Goal: Use online tool/utility: Utilize a website feature to perform a specific function

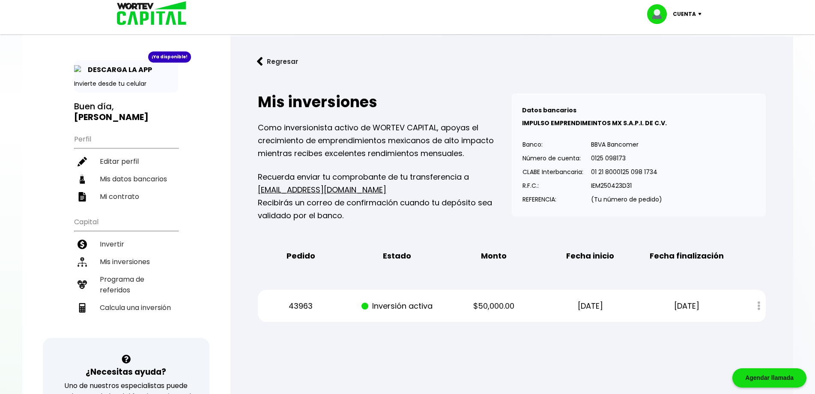
click at [263, 59] on button "Regresar" at bounding box center [277, 61] width 67 height 23
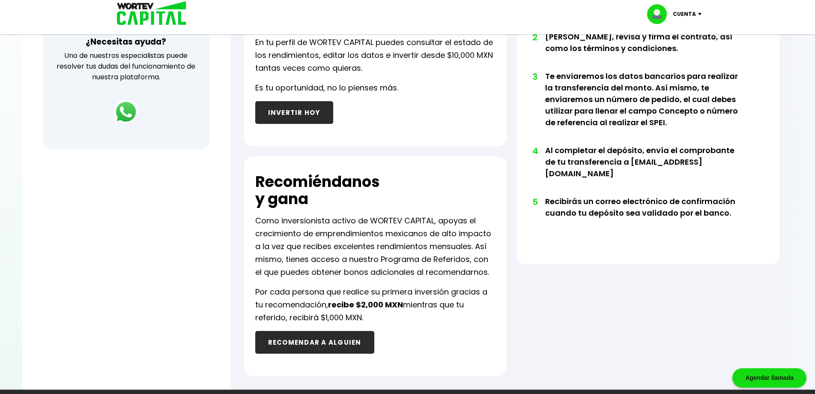
scroll to position [343, 0]
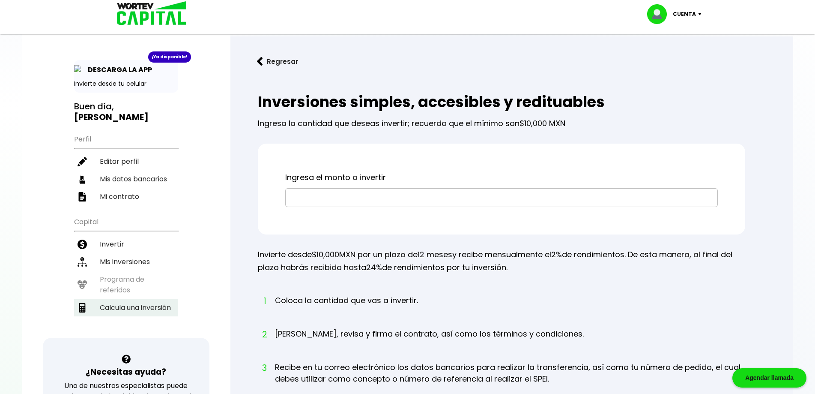
click at [136, 299] on li "Calcula una inversión" at bounding box center [126, 308] width 104 height 18
select select "1"
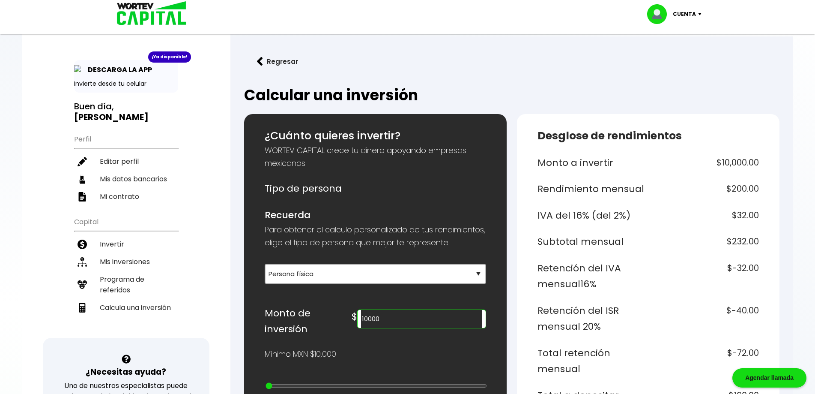
click at [433, 328] on input "10000" at bounding box center [421, 319] width 121 height 18
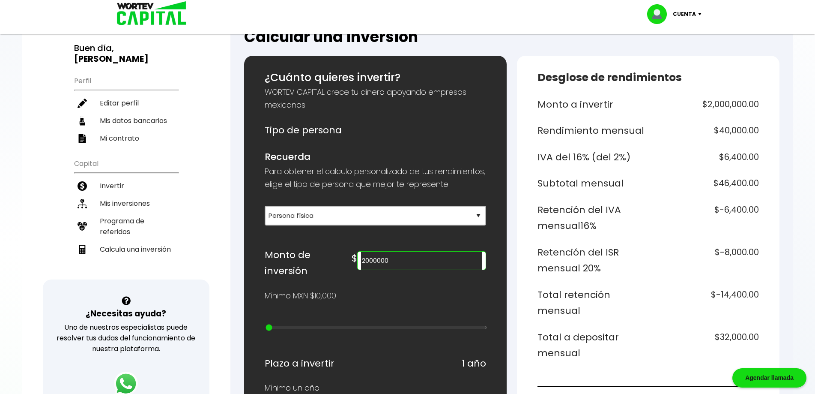
scroll to position [171, 0]
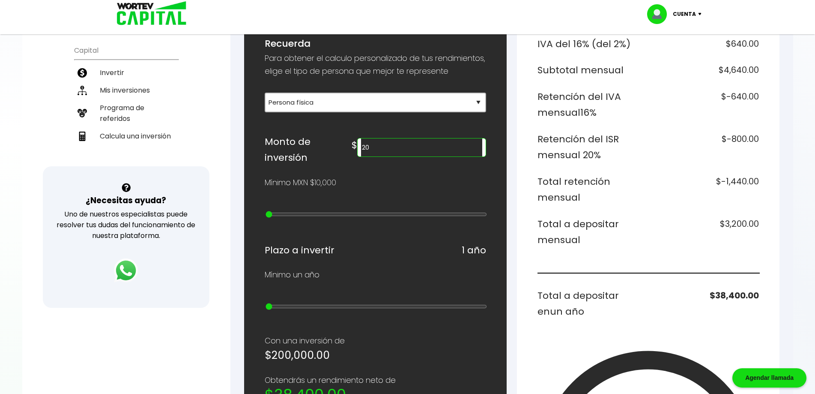
type input "2"
type input "6"
click at [773, 141] on div "Desglose de rendimientos Monto a invertir $2,000,000.00 Rendimiento mensual $40…" at bounding box center [648, 302] width 263 height 718
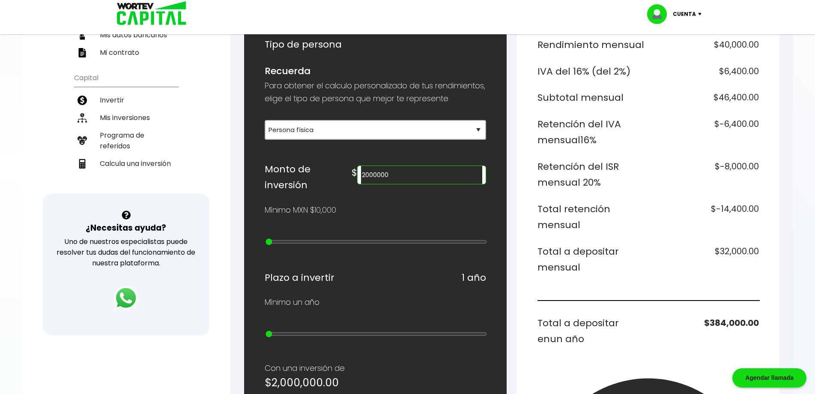
scroll to position [128, 0]
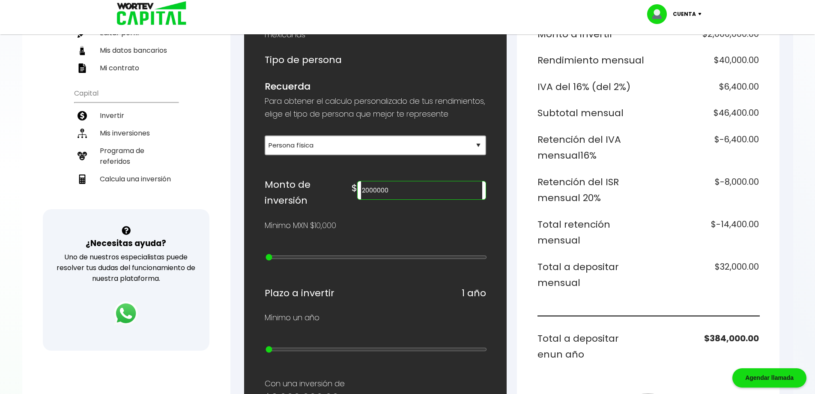
click at [457, 199] on input "2000000" at bounding box center [421, 190] width 121 height 18
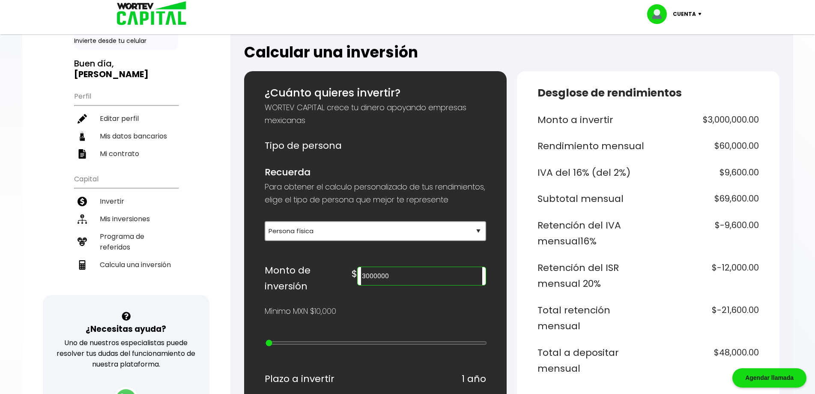
scroll to position [86, 0]
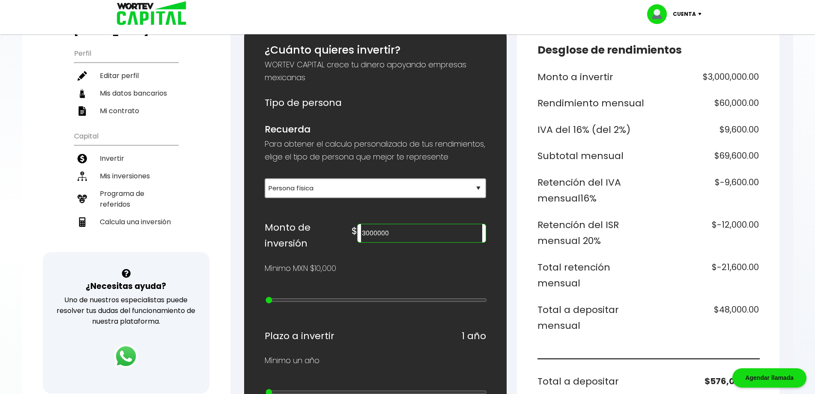
type input "3000000"
click at [462, 198] on select "Selecciona tu tipo de persona Persona Física que emite factura Persona física P…" at bounding box center [375, 188] width 221 height 20
drag, startPoint x: 462, startPoint y: 201, endPoint x: 458, endPoint y: 204, distance: 4.6
click at [462, 198] on select "Selecciona tu tipo de persona Persona Física que emite factura Persona física P…" at bounding box center [375, 188] width 221 height 20
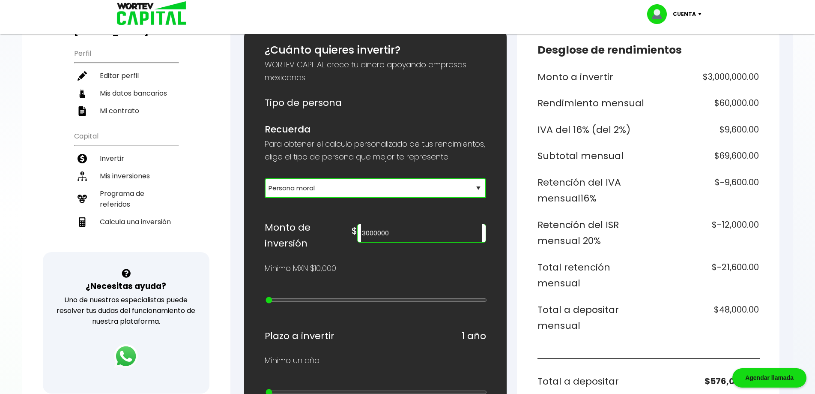
click at [265, 191] on select "Selecciona tu tipo de persona Persona Física que emite factura Persona física P…" at bounding box center [375, 188] width 221 height 20
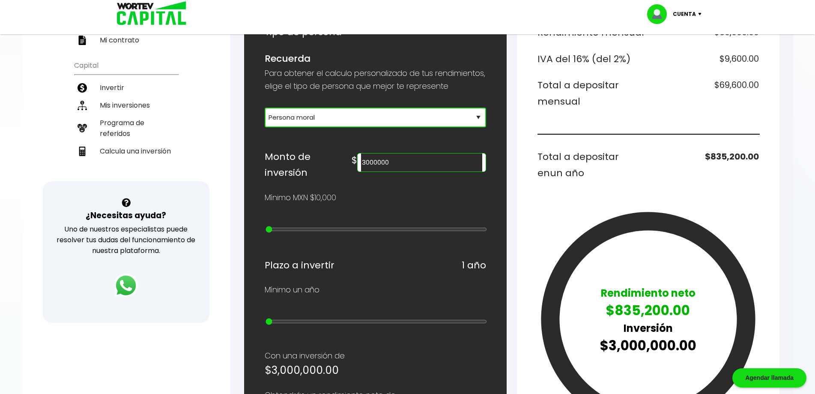
scroll to position [171, 0]
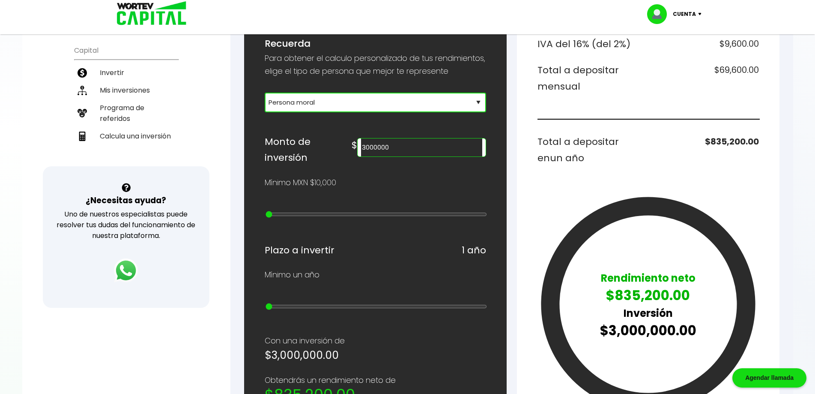
click at [453, 126] on div "¿Cuánto quieres invertir? WORTEV CAPITAL crece tu dinero apoyando empresas mexi…" at bounding box center [375, 301] width 221 height 691
click at [455, 112] on select "Selecciona tu tipo de persona Persona Física que emite factura Persona física P…" at bounding box center [375, 103] width 221 height 20
select select "1"
click at [265, 105] on select "Selecciona tu tipo de persona Persona Física que emite factura Persona física P…" at bounding box center [375, 103] width 221 height 20
